Goal: Task Accomplishment & Management: Manage account settings

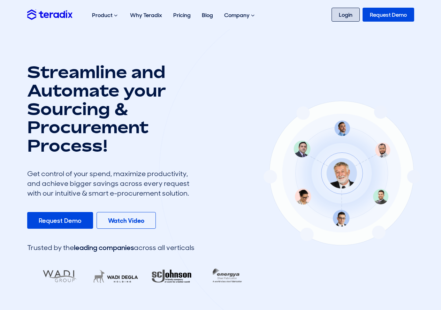
click at [346, 16] on link "Login" at bounding box center [346, 15] width 28 height 14
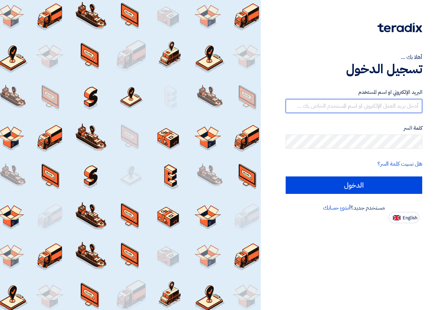
click at [392, 99] on input "text" at bounding box center [353, 106] width 136 height 14
type input "[EMAIL_ADDRESS][DOMAIN_NAME]"
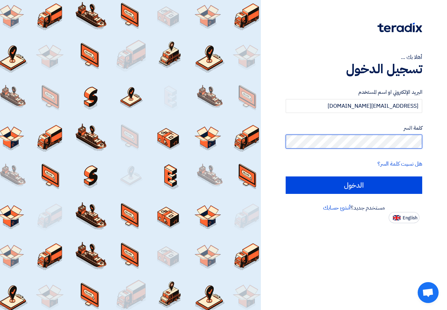
click at [285, 177] on input "الدخول" at bounding box center [353, 185] width 136 height 17
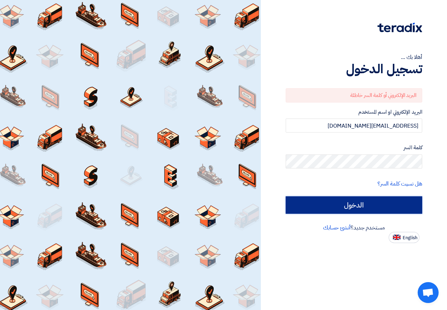
click at [389, 214] on input "الدخول" at bounding box center [353, 204] width 136 height 17
click at [389, 207] on input "الدخول" at bounding box center [353, 204] width 136 height 17
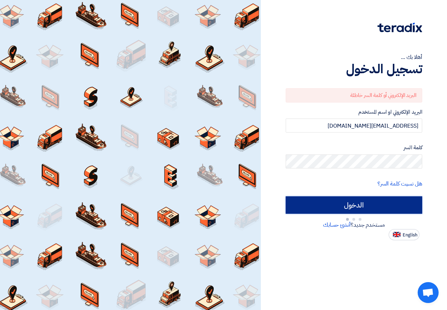
click at [389, 207] on input "الدخول" at bounding box center [353, 204] width 136 height 17
